Goal: Information Seeking & Learning: Learn about a topic

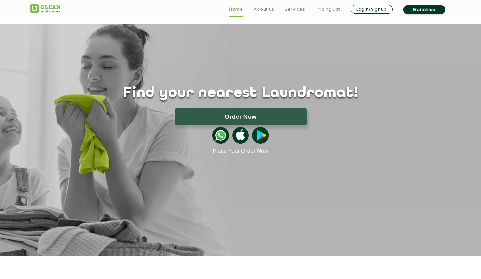
scroll to position [42, 0]
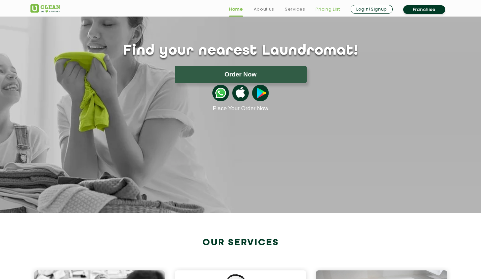
click at [327, 9] on link "Pricing List" at bounding box center [327, 9] width 24 height 8
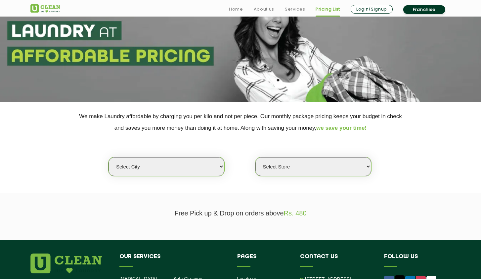
scroll to position [51, 0]
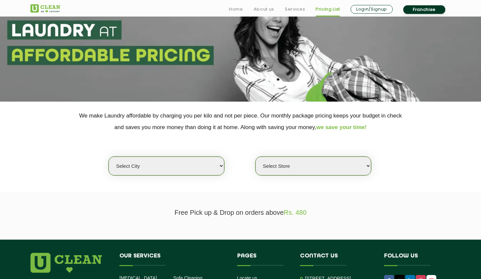
click at [165, 166] on select "Select city [GEOGRAPHIC_DATA] [GEOGRAPHIC_DATA] [GEOGRAPHIC_DATA] [GEOGRAPHIC_D…" at bounding box center [166, 165] width 116 height 19
select select "5"
click at [108, 156] on select "Select city [GEOGRAPHIC_DATA] [GEOGRAPHIC_DATA] [GEOGRAPHIC_DATA] [GEOGRAPHIC_D…" at bounding box center [166, 165] width 116 height 19
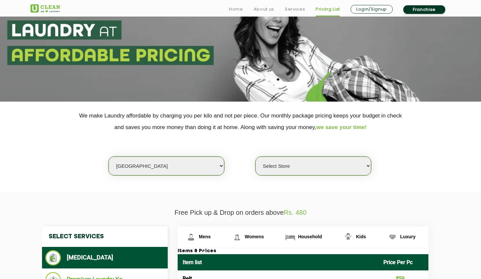
click at [292, 173] on select "Select Store UClean Narsingi UClean Nizampet UClean Sangareddy UClean Gachibowl…" at bounding box center [313, 165] width 116 height 19
select select "619"
click at [255, 156] on select "Select Store UClean Narsingi UClean Nizampet UClean Sangareddy UClean Gachibowl…" at bounding box center [313, 165] width 116 height 19
click at [416, 121] on p "We make Laundry affordable by charging you per kilo and not per piece. Our mont…" at bounding box center [240, 121] width 420 height 23
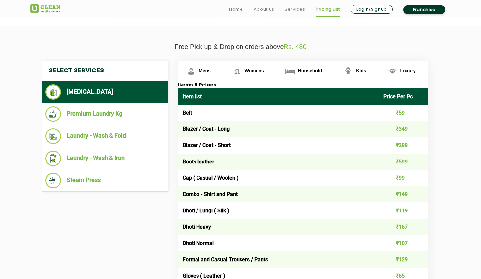
scroll to position [219, 0]
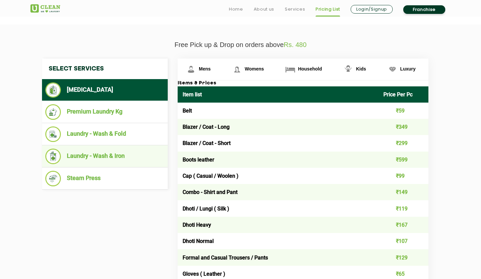
click at [85, 154] on li "Laundry - Wash & Iron" at bounding box center [104, 156] width 119 height 16
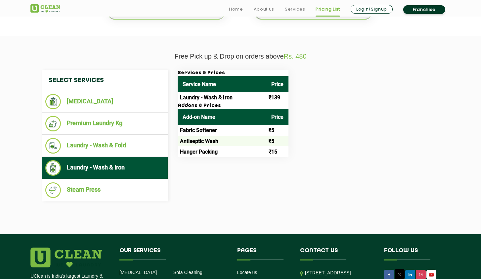
scroll to position [208, 0]
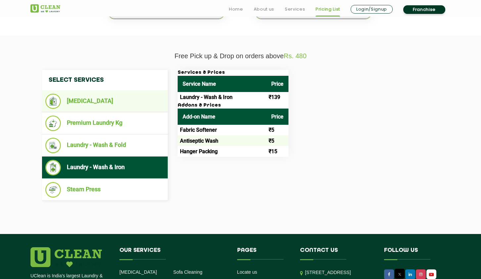
click at [80, 101] on li "[MEDICAL_DATA]" at bounding box center [104, 101] width 119 height 15
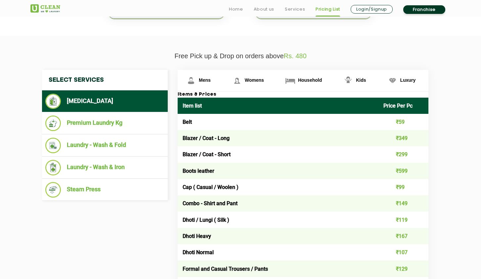
scroll to position [214, 0]
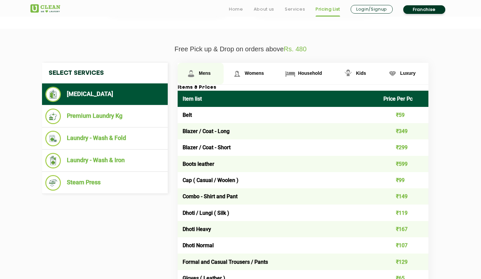
click at [201, 73] on span "Mens" at bounding box center [205, 72] width 12 height 5
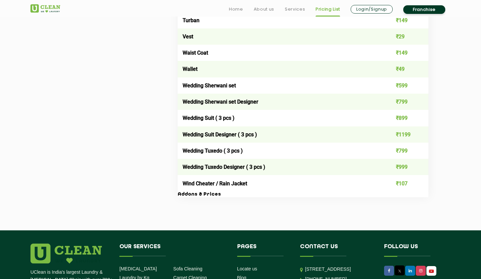
scroll to position [1287, 0]
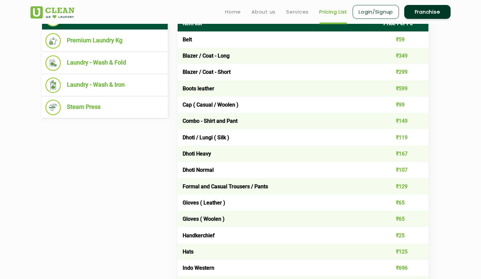
scroll to position [288, 0]
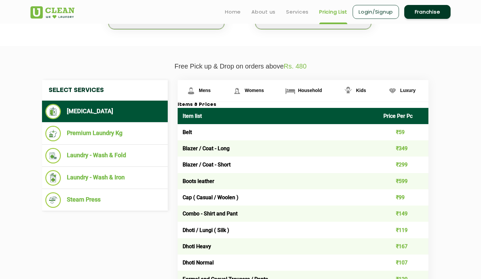
scroll to position [0, 0]
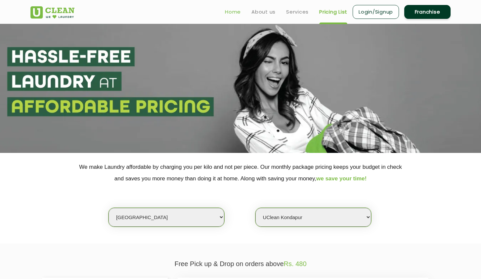
click at [232, 15] on link "Home" at bounding box center [233, 12] width 16 height 8
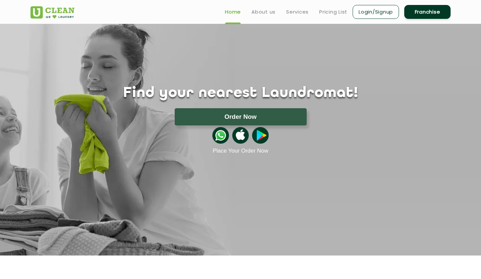
click at [56, 10] on img at bounding box center [52, 12] width 44 height 12
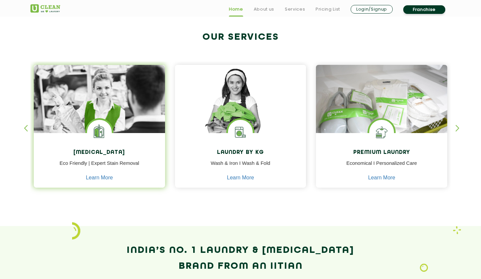
scroll to position [250, 0]
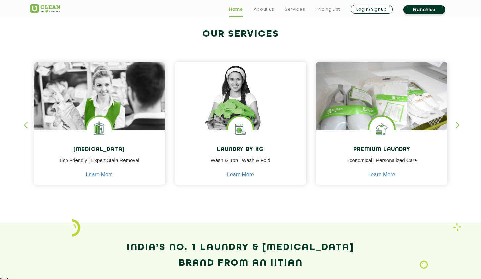
click at [456, 124] on div "button" at bounding box center [460, 131] width 10 height 18
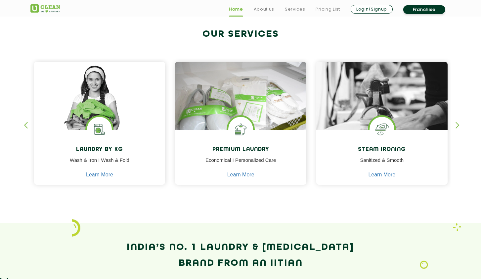
click at [456, 124] on div "button" at bounding box center [460, 131] width 10 height 18
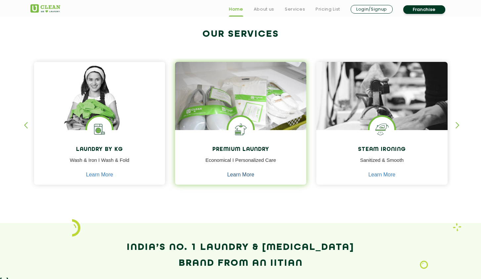
click at [243, 176] on link "Learn More" at bounding box center [240, 175] width 27 height 6
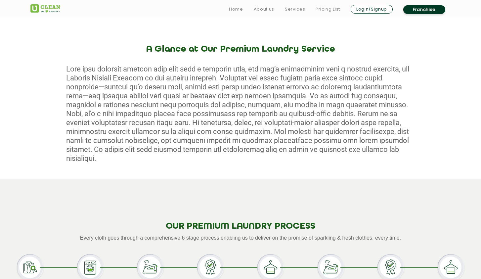
scroll to position [244, 0]
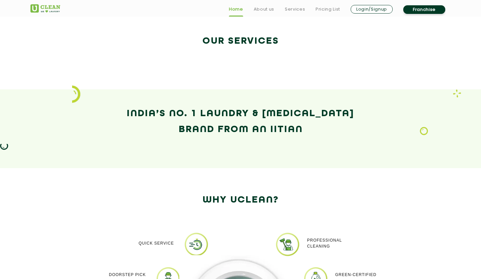
scroll to position [250, 0]
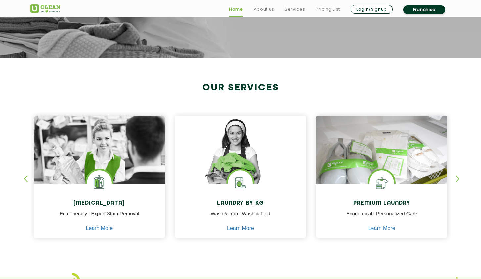
scroll to position [198, 0]
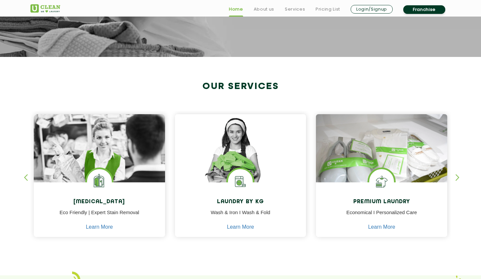
click at [166, 235] on div "Dry Cleaning Eco Friendly | Expert Stain Removal Learn More Dry Cleaning Eco Fr…" at bounding box center [99, 178] width 138 height 134
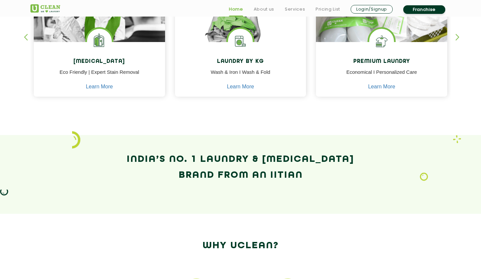
click at [202, 120] on section "Our Services Dry Cleaning Eco Friendly | Expert Stain Removal Learn More Dry Cl…" at bounding box center [240, 26] width 481 height 218
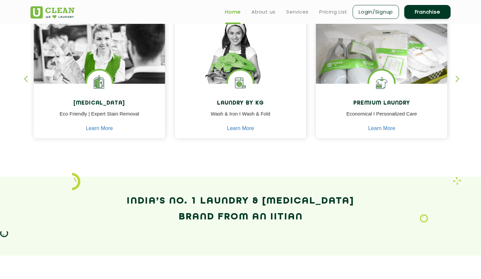
scroll to position [281, 0]
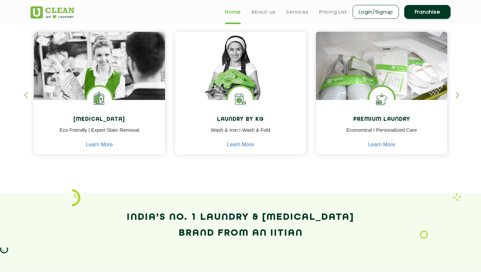
click at [320, 178] on section "Our Services Dry Cleaning Eco Friendly | Expert Stain Removal Learn More Dry Cl…" at bounding box center [240, 84] width 481 height 218
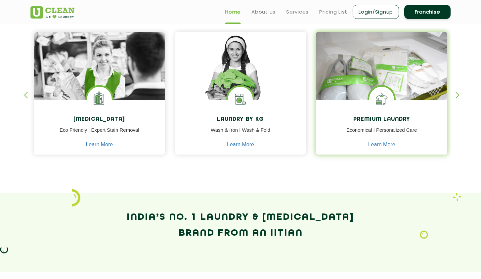
click at [395, 119] on h4 "Premium Laundry" at bounding box center [381, 119] width 121 height 6
click at [384, 145] on link "Learn More" at bounding box center [381, 144] width 27 height 6
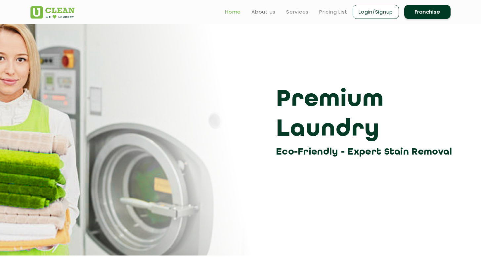
click at [237, 11] on link "Home" at bounding box center [233, 12] width 16 height 8
